Goal: Use online tool/utility: Utilize a website feature to perform a specific function

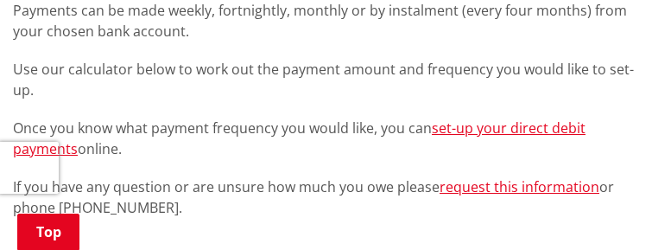
scroll to position [518, 0]
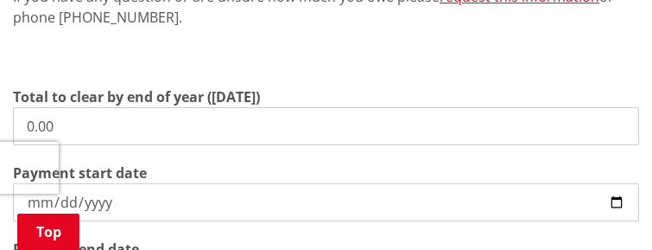
drag, startPoint x: 147, startPoint y: 120, endPoint x: -36, endPoint y: 130, distance: 183.4
type input "11,338.93"
click at [113, 201] on input "[DATE]" at bounding box center [326, 202] width 626 height 38
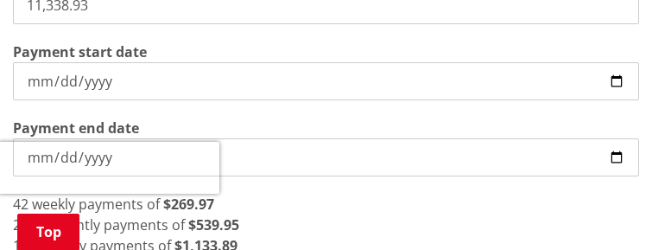
scroll to position [691, 0]
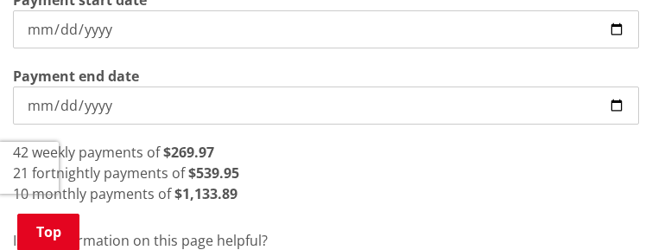
click at [613, 25] on input "[DATE]" at bounding box center [326, 29] width 626 height 38
type input "2025-09-22"
click at [288, 162] on div "20 fortnightly payments of $566.95" at bounding box center [326, 172] width 626 height 21
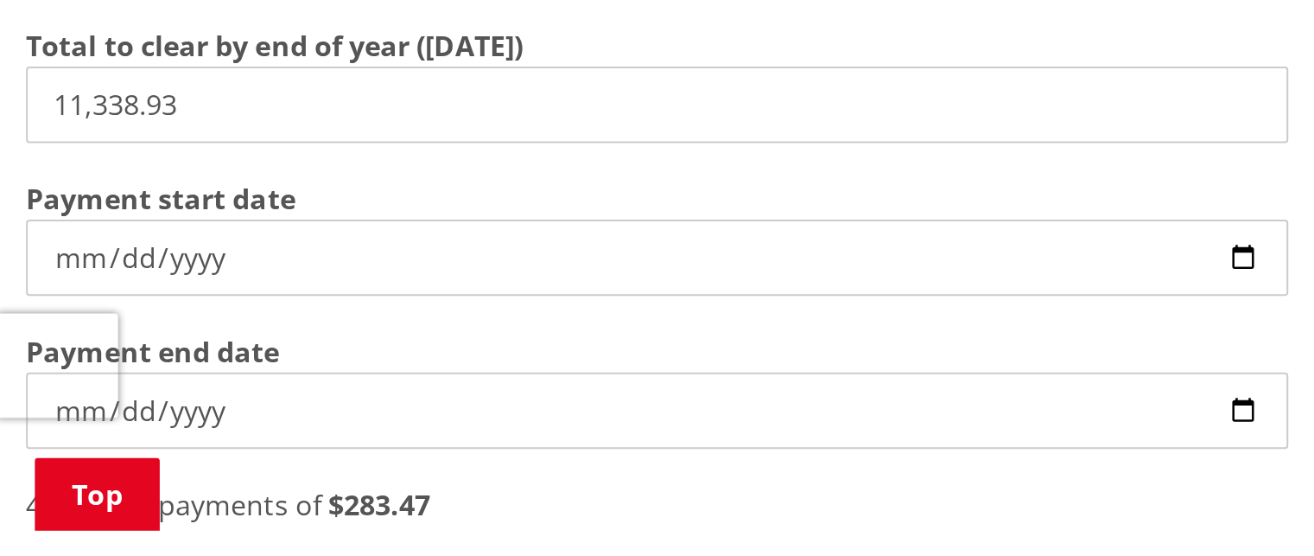
scroll to position [432, 0]
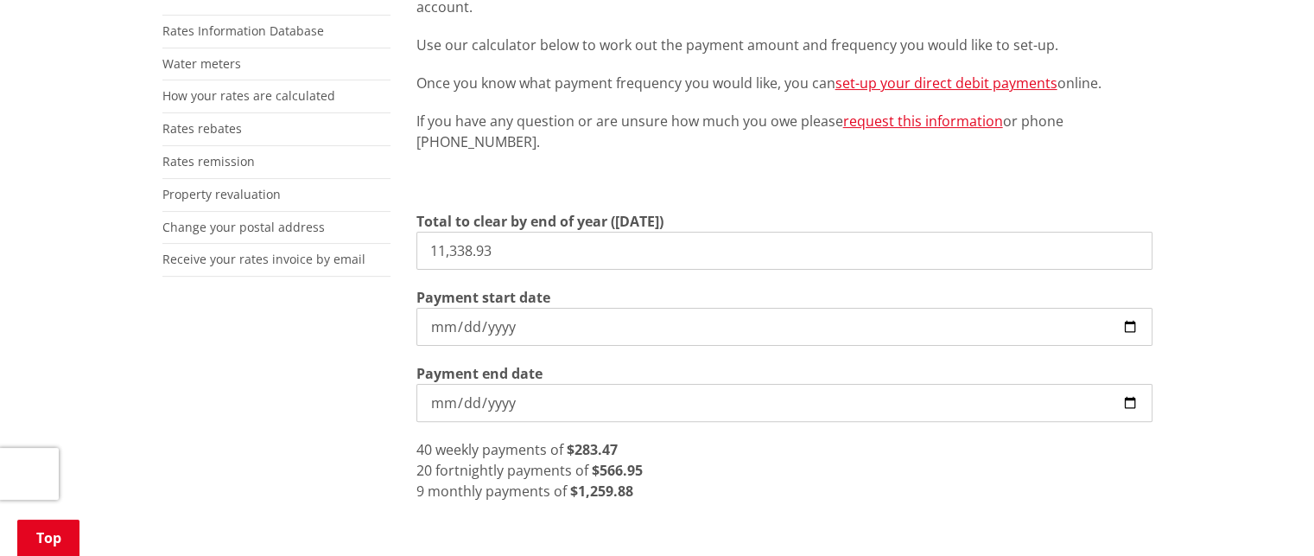
drag, startPoint x: 527, startPoint y: 251, endPoint x: 238, endPoint y: 234, distance: 289.1
click at [238, 234] on div "More from this section Rates Pay your rates Direct debit calculator Rates Infor…" at bounding box center [657, 312] width 1016 height 790
click at [559, 249] on input "2025-09-22" at bounding box center [784, 327] width 736 height 38
click at [523, 241] on input "11,338.93" at bounding box center [784, 251] width 736 height 38
drag, startPoint x: 532, startPoint y: 246, endPoint x: 262, endPoint y: 219, distance: 271.8
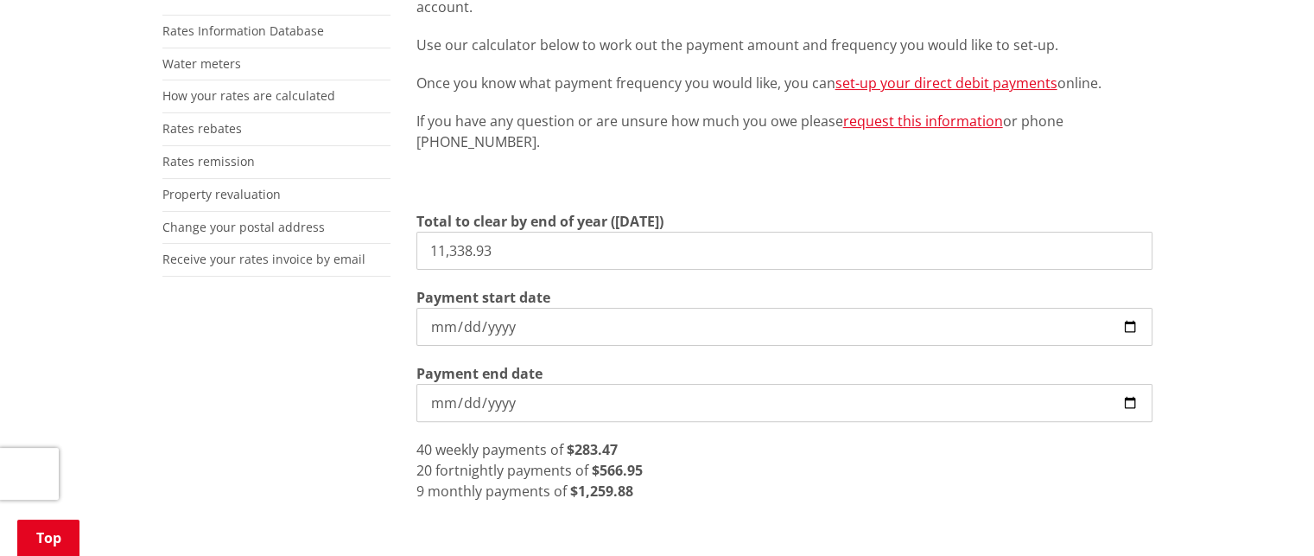
click at [250, 213] on div "More from this section Rates Pay your rates Direct debit calculator Rates Infor…" at bounding box center [657, 312] width 1016 height 790
type input "18,094.95"
click at [507, 249] on input "[DATE]" at bounding box center [784, 403] width 736 height 38
type input "2027-06-30"
click at [652, 249] on div "46 fortnightly payments of $393.37" at bounding box center [784, 470] width 736 height 21
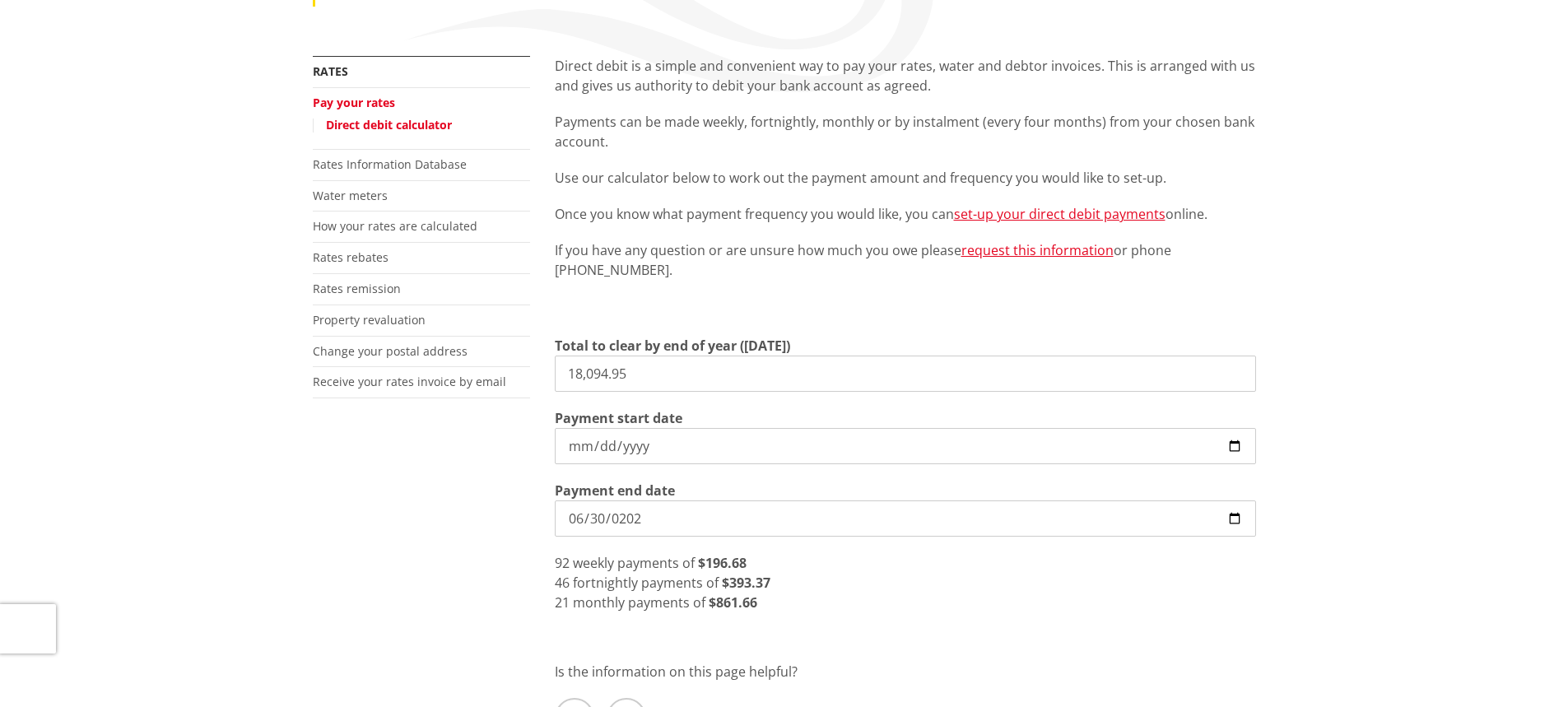
scroll to position [82, 0]
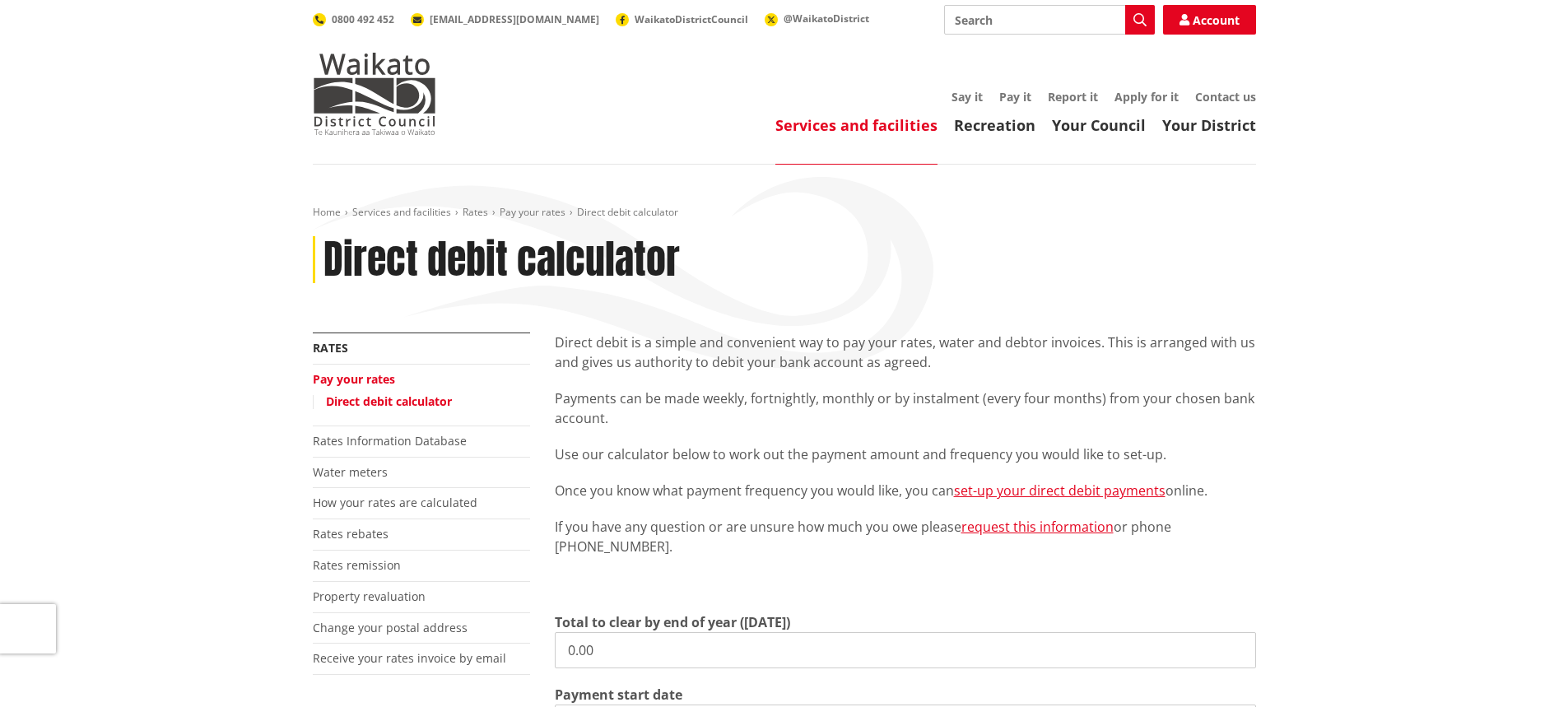
click at [1007, 21] on input "Search" at bounding box center [1049, 19] width 211 height 30
type input "rates"
click at [375, 531] on link "Rates rebates" at bounding box center [350, 534] width 75 height 15
